Goal: Find specific page/section: Find specific page/section

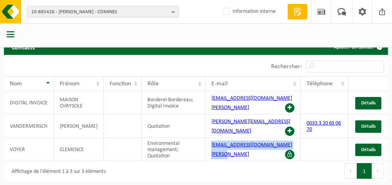
click at [151, 17] on span "10-885426 - [PERSON_NAME] - COMINES" at bounding box center [99, 12] width 137 height 12
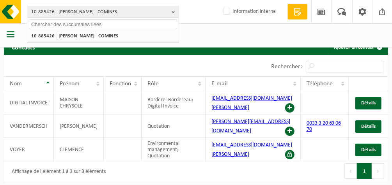
click at [114, 24] on input "text" at bounding box center [103, 25] width 148 height 10
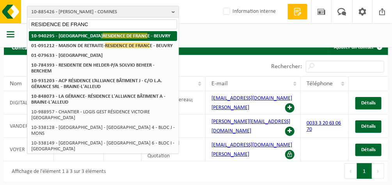
type input "RESIDENCE DE FRANC"
click at [112, 36] on span "RESIDENCE DE FRANC" at bounding box center [125, 36] width 45 height 6
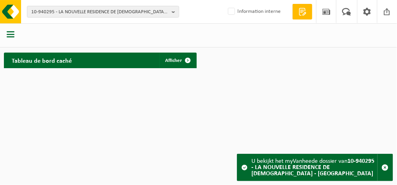
click at [10, 32] on span "button" at bounding box center [11, 34] width 8 height 8
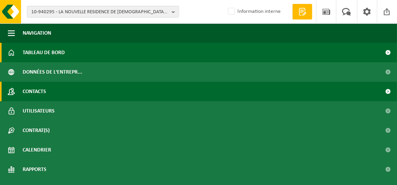
click at [30, 89] on span "Contacts" at bounding box center [34, 92] width 23 height 20
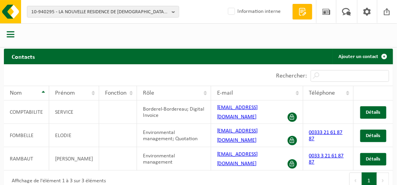
click at [175, 171] on div "Affichage de l'élément 1 à 3 sur 3 éléments" at bounding box center [101, 181] width 195 height 21
click at [94, 12] on span "10-940295 - LA NOUVELLE RESIDENCE DE FRANCE - BEUVRY" at bounding box center [99, 12] width 137 height 12
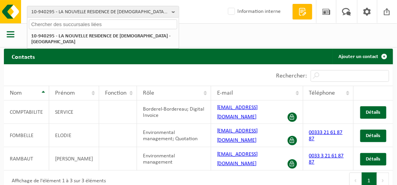
click at [86, 22] on input "text" at bounding box center [103, 25] width 148 height 10
paste input "MODULE ESPACE ALUMINIUM (01-090375)"
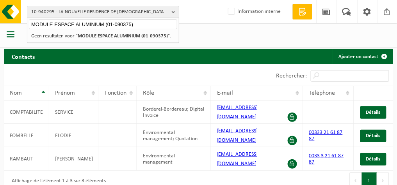
type input "MODULE ESPACE ALUMINIUM (01-090375)"
click at [85, 36] on strong "MODULE ESPACE ALUMINIUM (01-090375)" at bounding box center [123, 36] width 90 height 5
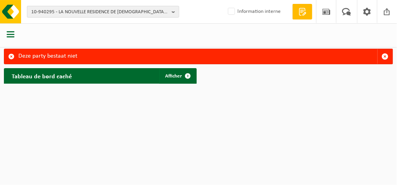
click at [154, 16] on span "10-940295 - LA NOUVELLE RESIDENCE DE FRANCE - BEUVRY" at bounding box center [99, 12] width 137 height 12
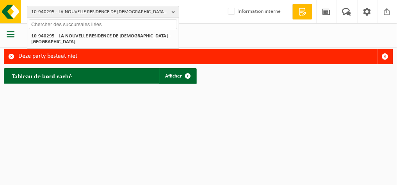
click at [133, 25] on input "text" at bounding box center [103, 25] width 148 height 10
paste input "MODULE ESPACE ALUMINIUM (01-090375)"
type input "MODULE ESPACE ALUMINIUM (01-090375)"
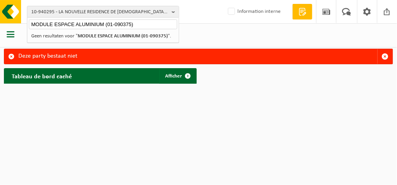
drag, startPoint x: 106, startPoint y: 24, endPoint x: 7, endPoint y: 24, distance: 99.1
click at [7, 24] on div "10-940295 - LA NOUVELLE RESIDENCE DE FRANCE - BEUVRY MODULE ESPACE ALUMINIUM (0…" at bounding box center [198, 44] width 397 height 88
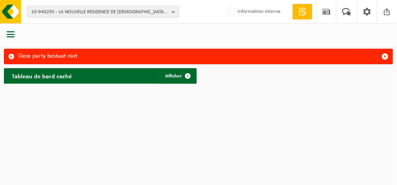
click at [50, 16] on span "10-940295 - LA NOUVELLE RESIDENCE DE FRANCE - BEUVRY" at bounding box center [99, 12] width 137 height 12
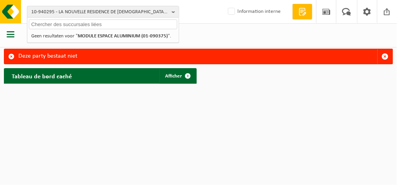
click at [60, 22] on input "text" at bounding box center [103, 25] width 148 height 10
paste input "MODULE ESPACE ALUMINIUM (01-090375)"
click at [106, 23] on input "MODULE ESPACE ALUMINIUM (01-090375)" at bounding box center [103, 25] width 148 height 10
click at [106, 23] on input "MODULE ESPAC01-" at bounding box center [103, 25] width 148 height 10
type input "M"
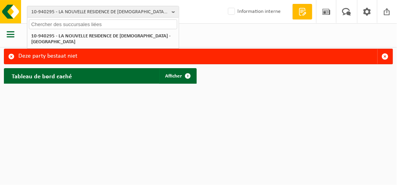
click at [149, 22] on input "text" at bounding box center [103, 25] width 148 height 10
paste input "01-090375"
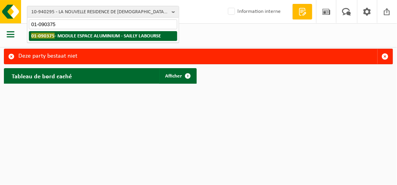
type input "01-090375"
click at [126, 35] on strong "01-090375 - MODULE ESPACE ALUMINIUM - SAILLY LABOURSE" at bounding box center [96, 36] width 130 height 6
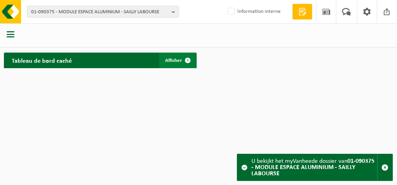
click at [169, 59] on span "Afficher" at bounding box center [173, 60] width 17 height 5
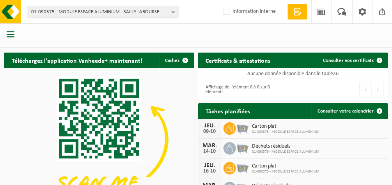
click at [8, 33] on span "button" at bounding box center [11, 34] width 8 height 8
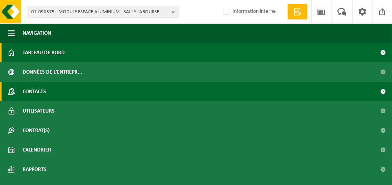
click at [31, 89] on span "Contacts" at bounding box center [34, 92] width 23 height 20
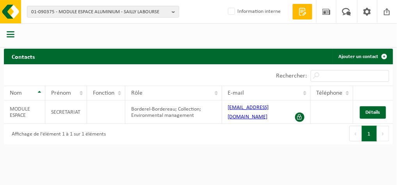
click at [320, 148] on div "Contacts Ajouter un contact Patientez Le téléchargement est un peu long en rais…" at bounding box center [198, 99] width 397 height 100
click at [7, 35] on span "button" at bounding box center [11, 34] width 8 height 8
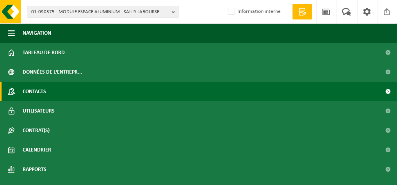
click at [40, 95] on span "Contacts" at bounding box center [34, 92] width 23 height 20
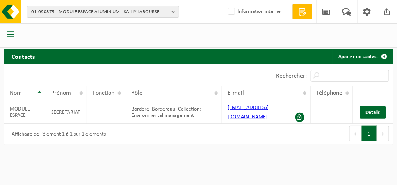
click at [11, 36] on span "button" at bounding box center [11, 34] width 8 height 8
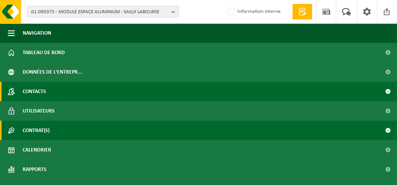
click at [34, 129] on span "Contrat(s)" at bounding box center [36, 131] width 27 height 20
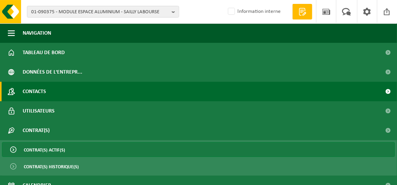
click at [37, 151] on span "Contrat(s) actif(s)" at bounding box center [44, 150] width 41 height 15
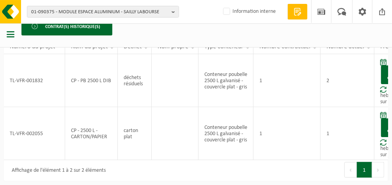
scroll to position [50, 0]
drag, startPoint x: 396, startPoint y: 107, endPoint x: 259, endPoint y: 66, distance: 143.8
click at [259, 66] on td "1" at bounding box center [287, 80] width 67 height 53
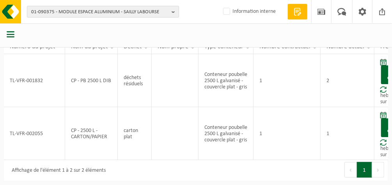
click at [159, 14] on span "01-090375 - MODULE ESPACE ALUMINIUM - SAILLY LABOURSE" at bounding box center [99, 12] width 137 height 12
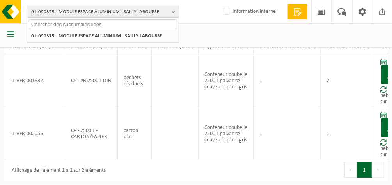
click at [119, 26] on input "text" at bounding box center [103, 25] width 148 height 10
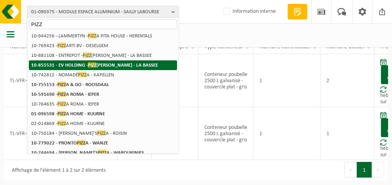
type input "PIZZ"
click at [73, 63] on strong "10-855531 - EV HOLDING - PIZZ ELI - LA BASSEE" at bounding box center [94, 65] width 127 height 6
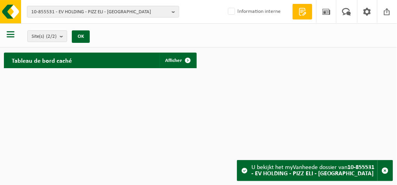
click at [9, 34] on span "button" at bounding box center [11, 34] width 8 height 8
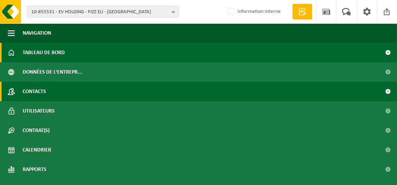
click at [30, 92] on span "Contacts" at bounding box center [34, 92] width 23 height 20
